Goal: Task Accomplishment & Management: Complete application form

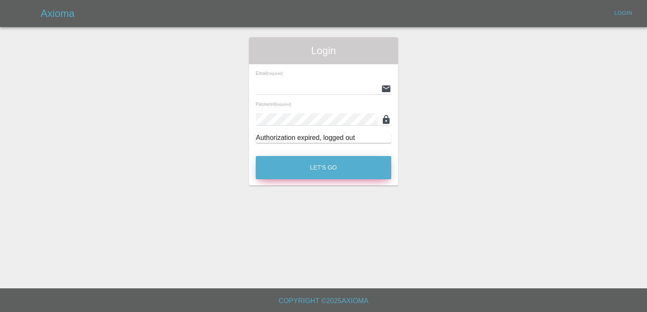
type input "[PERSON_NAME][EMAIL_ADDRESS][PERSON_NAME][DOMAIN_NAME]"
click at [317, 171] on button "Let's Go" at bounding box center [323, 167] width 135 height 23
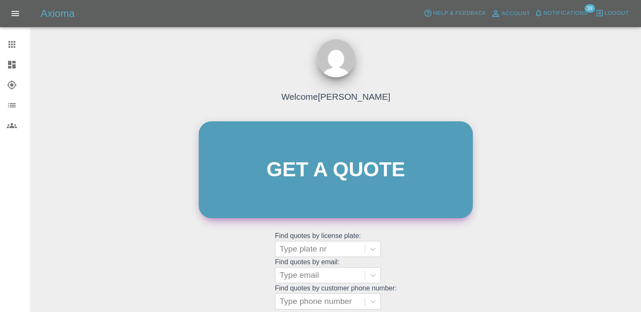
click at [337, 174] on link "Get a quote" at bounding box center [336, 170] width 274 height 97
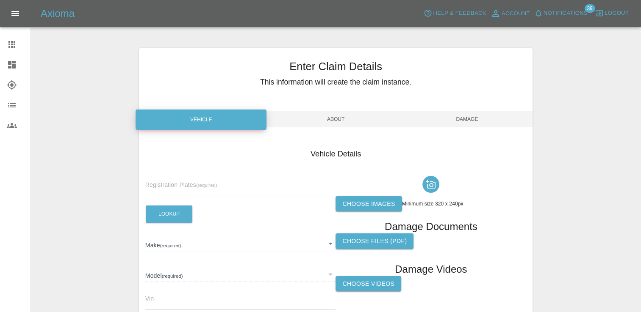
click at [213, 189] on input "text" at bounding box center [240, 190] width 191 height 12
paste input "DT25XEK"
type input "DT25XEK"
click at [163, 211] on button "Lookup" at bounding box center [169, 214] width 47 height 17
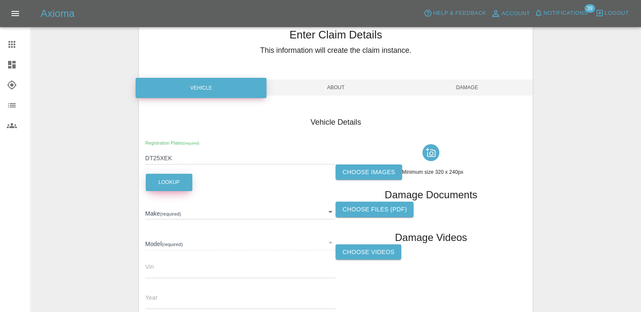
scroll to position [85, 0]
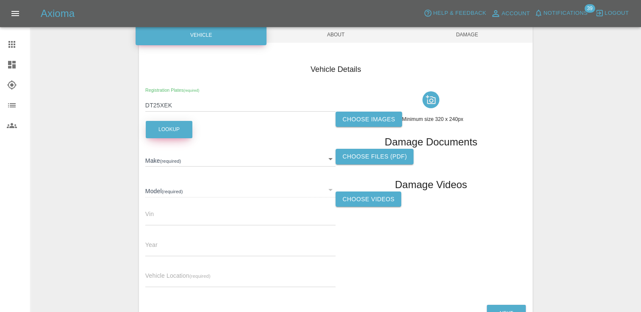
type input "NISSAN"
type input "JUKE HYBRID TEKNA"
type input "[US_VEHICLE_IDENTIFICATION_NUMBER]"
type input "2025"
click at [362, 119] on label "Choose images" at bounding box center [368, 120] width 66 height 16
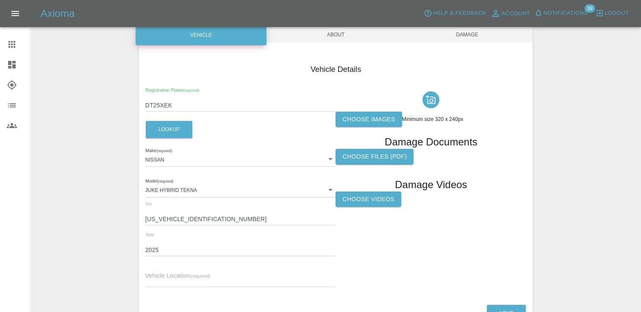
click at [0, 0] on input "Choose images" at bounding box center [0, 0] width 0 height 0
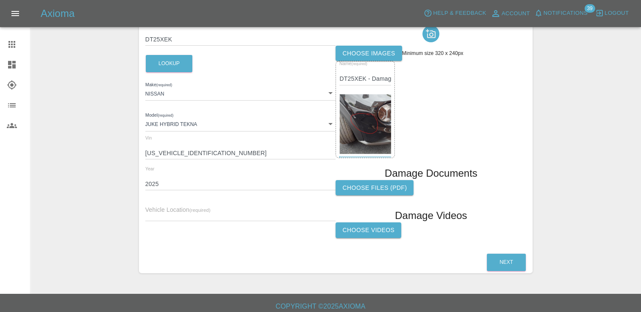
scroll to position [156, 0]
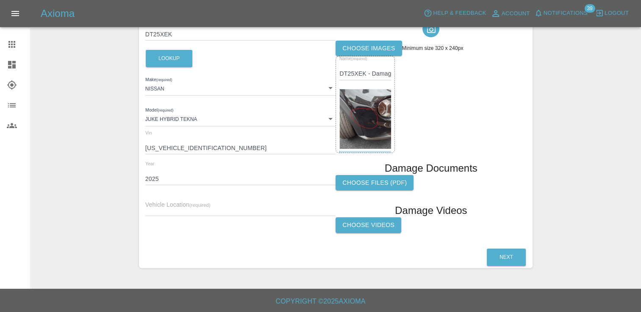
click at [185, 209] on input "text" at bounding box center [240, 210] width 191 height 12
paste input "[STREET_ADDRESS]"
type input "[STREET_ADDRESS]"
click at [514, 254] on button "Next" at bounding box center [506, 257] width 39 height 17
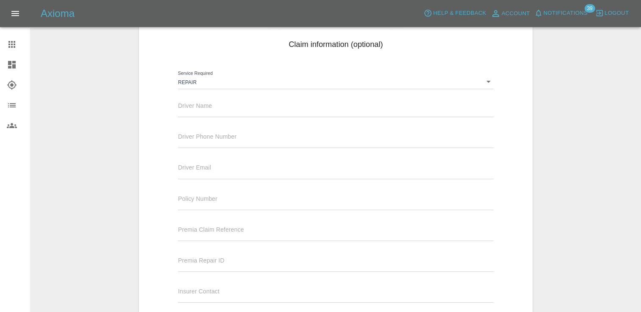
scroll to position [29, 0]
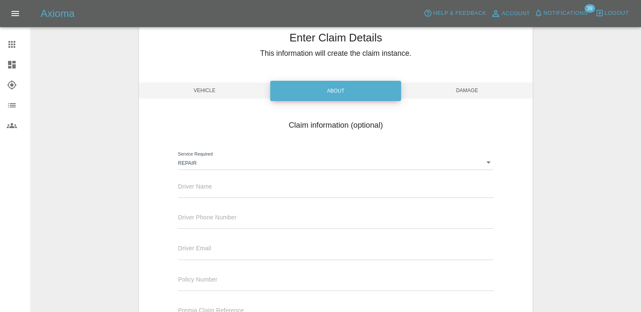
click at [247, 194] on input "text" at bounding box center [335, 192] width 315 height 12
click at [216, 197] on input "text" at bounding box center [335, 192] width 315 height 12
paste input "[PERSON_NAME]"
type input "[PERSON_NAME]"
click at [214, 212] on div "Driver Phone Number" at bounding box center [335, 217] width 315 height 24
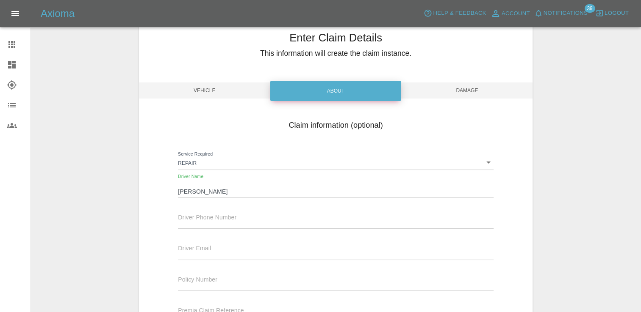
click at [212, 219] on input "text" at bounding box center [335, 223] width 315 height 12
paste input "07956 187020"
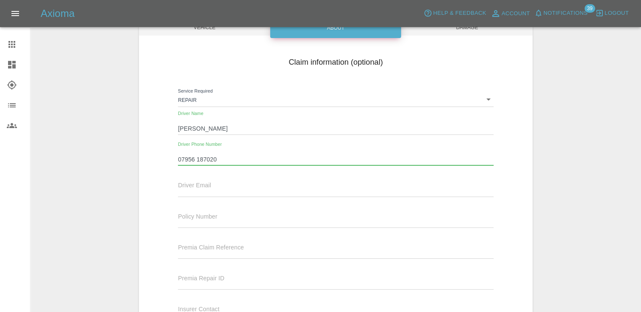
scroll to position [113, 0]
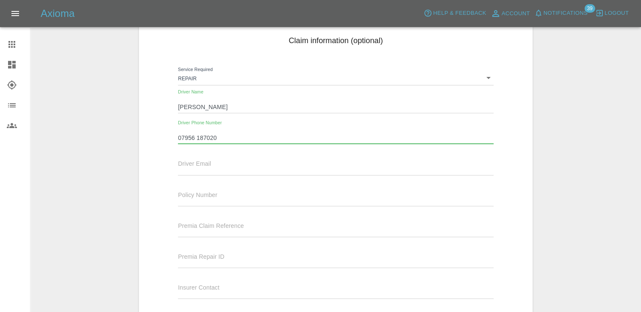
click at [200, 137] on input "07956 187020" at bounding box center [335, 138] width 315 height 12
type input "07956187020"
click at [209, 171] on input "text" at bounding box center [335, 169] width 315 height 12
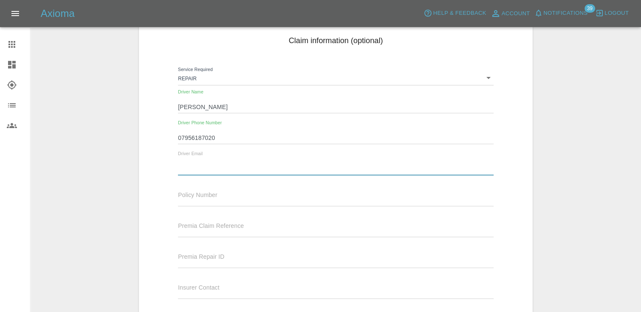
type input "v"
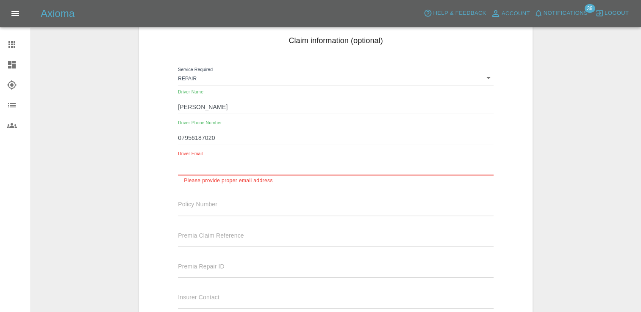
paste input "[PERSON_NAME][EMAIL_ADDRESS][PERSON_NAME][DOMAIN_NAME]"
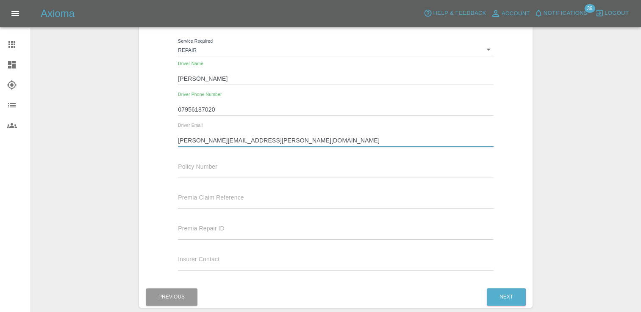
scroll to position [182, 0]
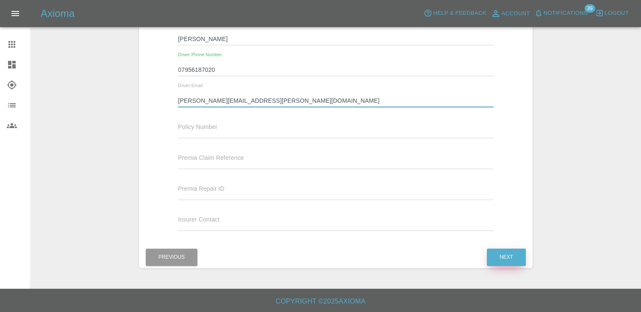
type input "[PERSON_NAME][EMAIL_ADDRESS][PERSON_NAME][DOMAIN_NAME]"
click at [512, 257] on button "Next" at bounding box center [506, 257] width 39 height 17
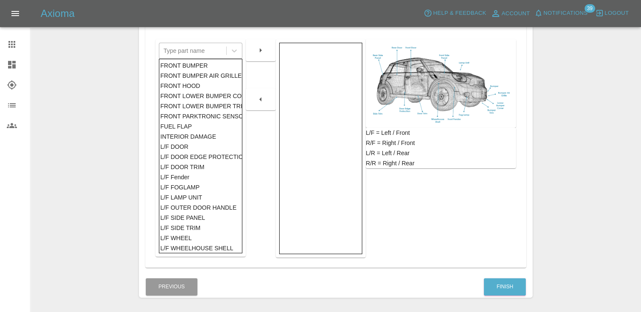
click at [191, 48] on div at bounding box center [192, 51] width 58 height 12
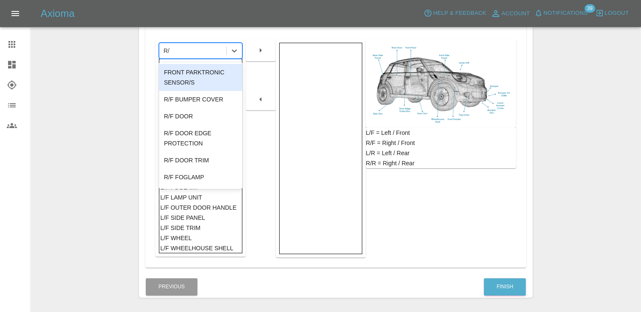
type input "R/F"
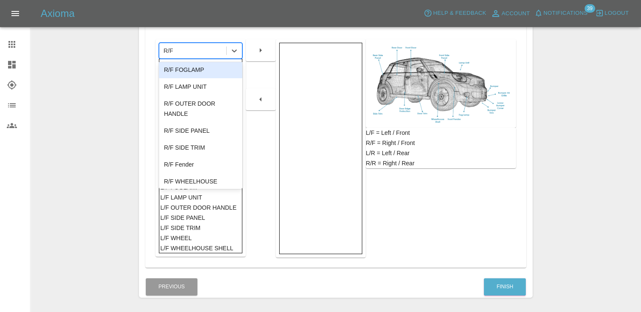
scroll to position [85, 0]
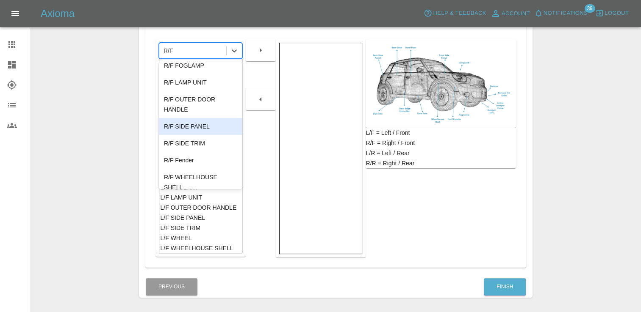
click at [199, 130] on div "R/F SIDE PANEL" at bounding box center [200, 126] width 83 height 17
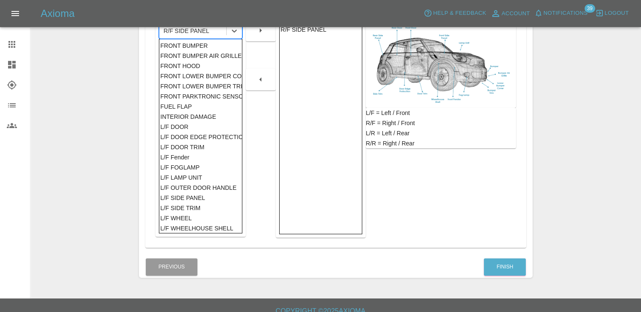
scroll to position [212, 0]
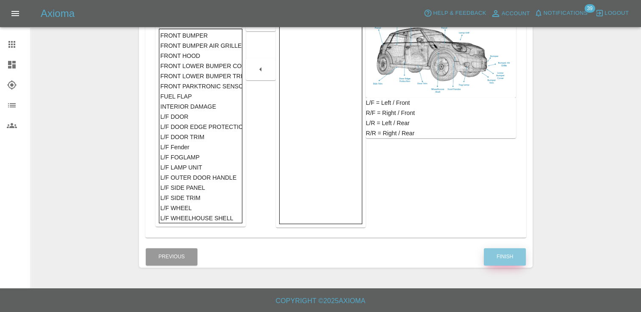
click at [501, 256] on button "Finish" at bounding box center [505, 257] width 42 height 17
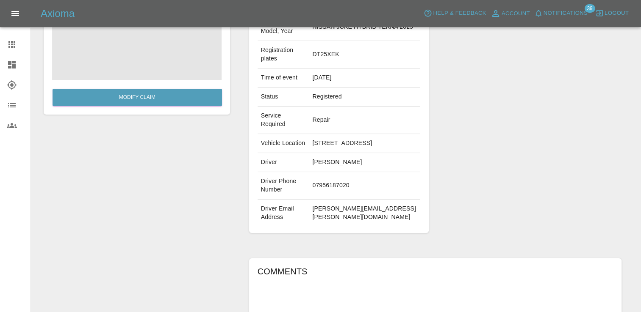
scroll to position [212, 0]
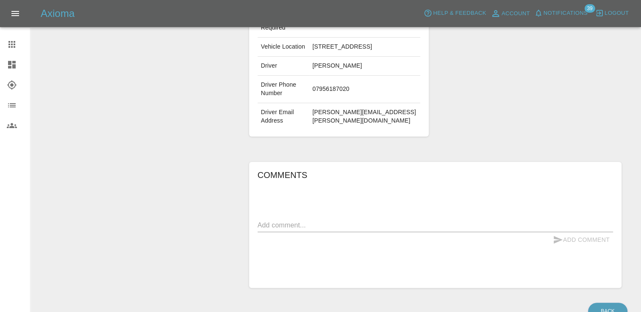
click at [414, 221] on textarea at bounding box center [434, 226] width 355 height 10
type textarea "Scratch to RF side panel near headlight."
click at [583, 219] on div "Scratch to RF side panel near headlight. x" at bounding box center [434, 226] width 355 height 14
click at [575, 232] on button "Add Comment" at bounding box center [581, 240] width 64 height 16
